Goal: Contribute content

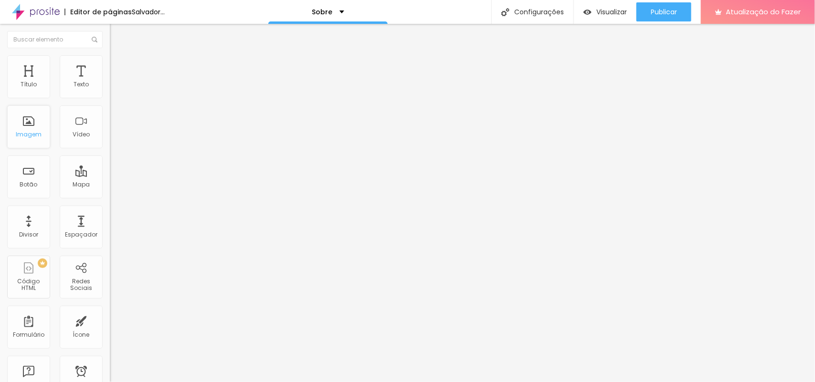
click at [30, 127] on div "Imagem" at bounding box center [28, 126] width 43 height 43
click at [115, 82] on font "Trocar imagem" at bounding box center [138, 78] width 46 height 8
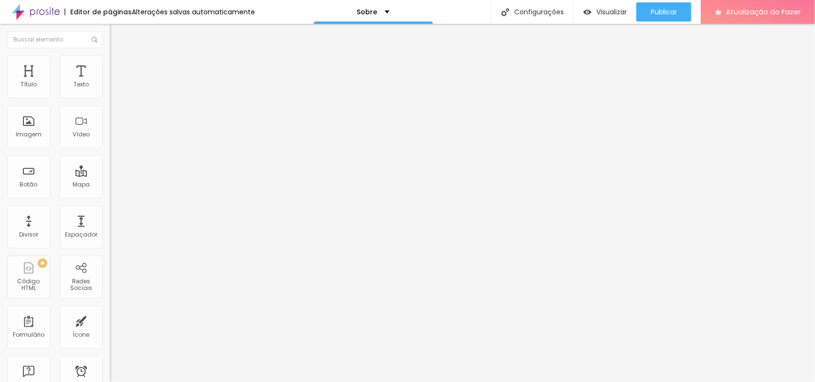
click at [110, 149] on font "Original" at bounding box center [121, 145] width 23 height 8
click at [110, 155] on span "Cinema" at bounding box center [122, 151] width 24 height 8
click at [110, 149] on font "Original" at bounding box center [121, 145] width 23 height 8
click at [110, 175] on div "Proporção Original Cinema 16:9 Padrão 4:3 Quadrado 1:1 Original" at bounding box center [165, 156] width 110 height 38
drag, startPoint x: 96, startPoint y: 216, endPoint x: 101, endPoint y: 207, distance: 10.7
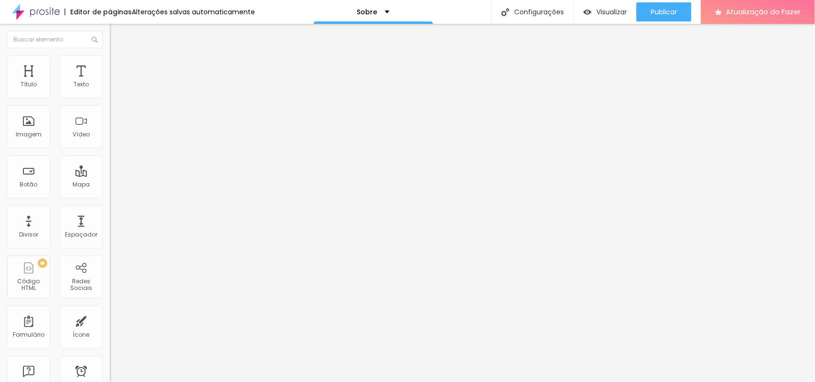
click at [110, 175] on div "Proporção Original Cinema 16:9 Padrão 4:3 Quadrado 1:1 Original" at bounding box center [165, 156] width 110 height 38
click at [110, 149] on span "Original" at bounding box center [121, 145] width 23 height 8
click at [110, 164] on font "Padrão" at bounding box center [120, 160] width 21 height 8
click at [110, 149] on span "Original" at bounding box center [121, 145] width 23 height 8
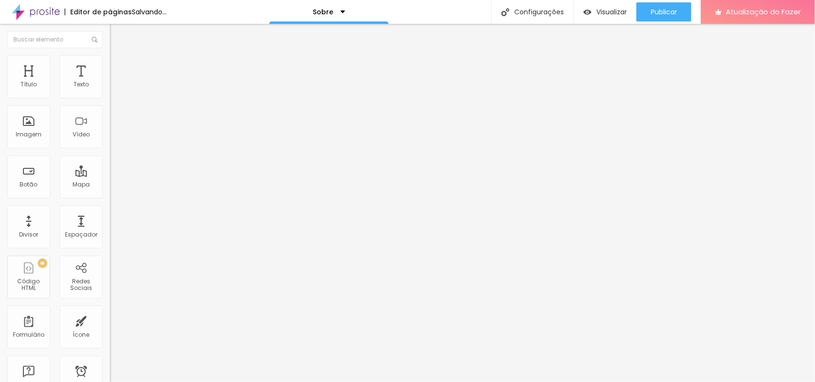
click at [110, 149] on font "Original" at bounding box center [121, 145] width 23 height 8
click at [110, 176] on font "Original" at bounding box center [121, 172] width 23 height 8
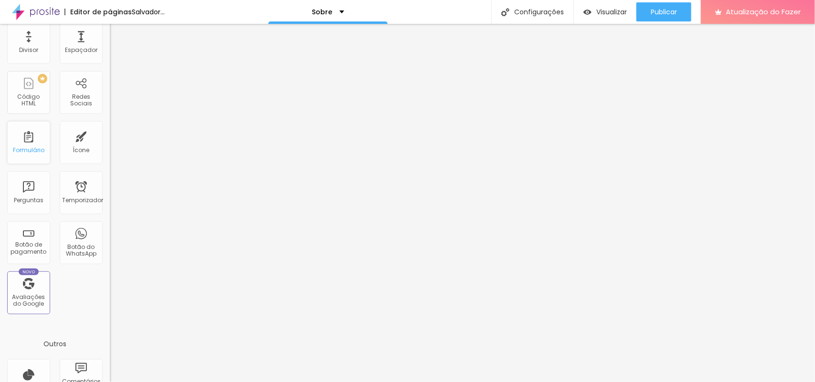
scroll to position [187, 0]
click at [30, 144] on font "Formulário" at bounding box center [28, 148] width 31 height 8
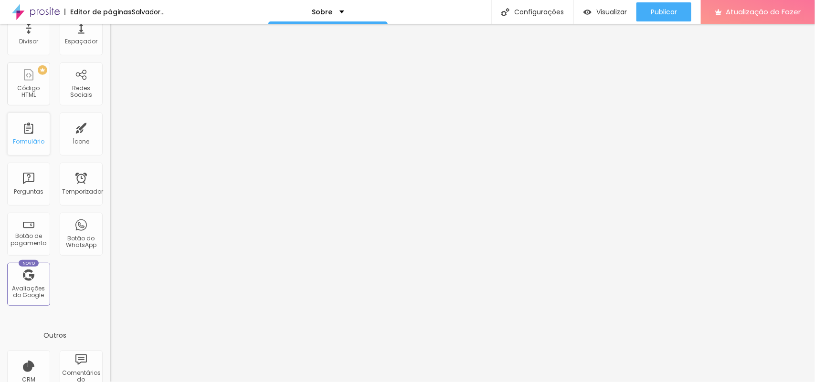
scroll to position [184, 0]
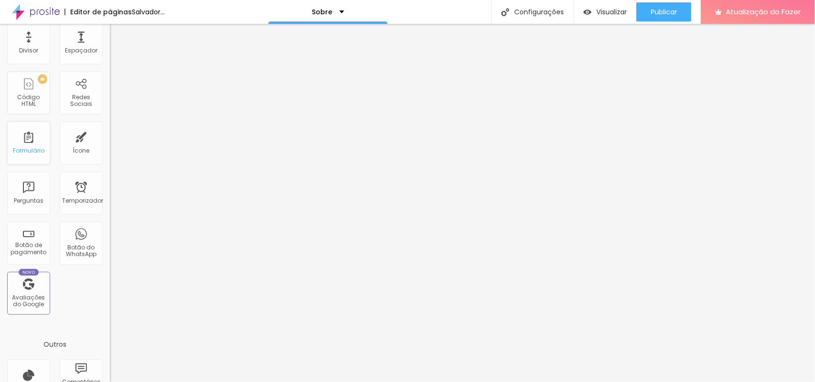
click at [32, 146] on div "Formulário" at bounding box center [28, 143] width 43 height 43
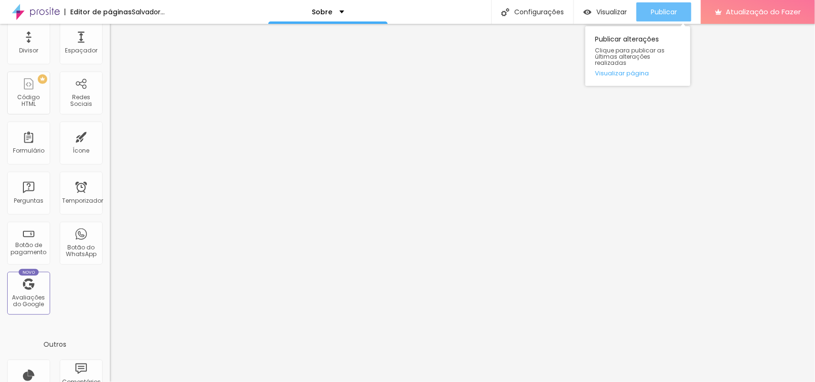
click at [664, 11] on font "Publicar" at bounding box center [664, 12] width 26 height 10
click at [676, 16] on font "Publicar" at bounding box center [664, 12] width 26 height 10
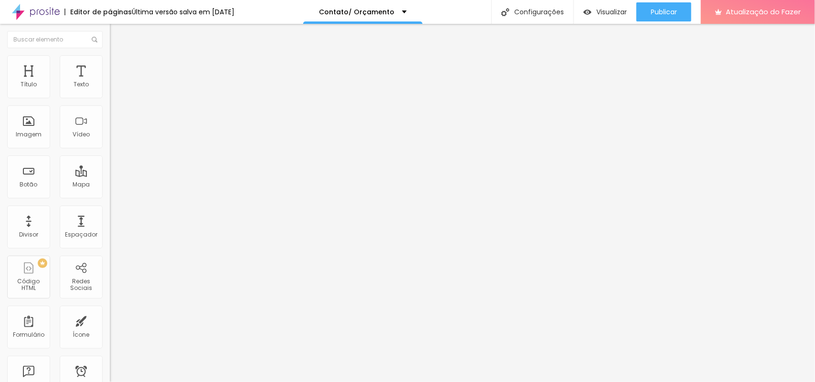
click at [116, 93] on div "Orçamento" at bounding box center [164, 88] width 97 height 9
click at [118, 56] on font "Conteúdo" at bounding box center [133, 52] width 30 height 8
click at [117, 32] on img "button" at bounding box center [121, 35] width 8 height 8
click at [25, 332] on font "Formulário" at bounding box center [28, 335] width 31 height 8
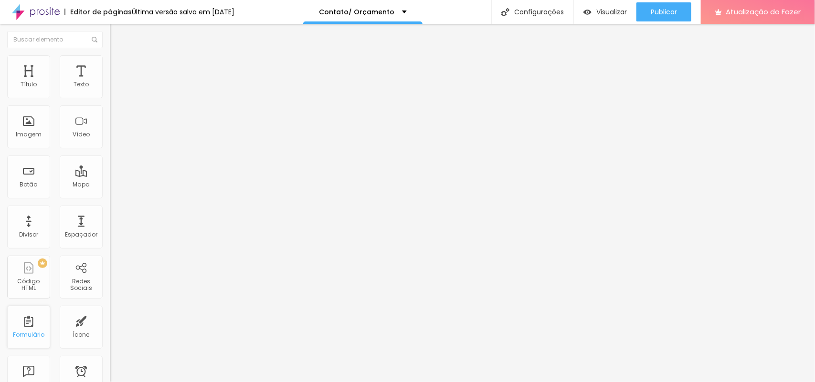
click at [27, 327] on div "Formulário" at bounding box center [28, 327] width 43 height 43
